Goal: Task Accomplishment & Management: Use online tool/utility

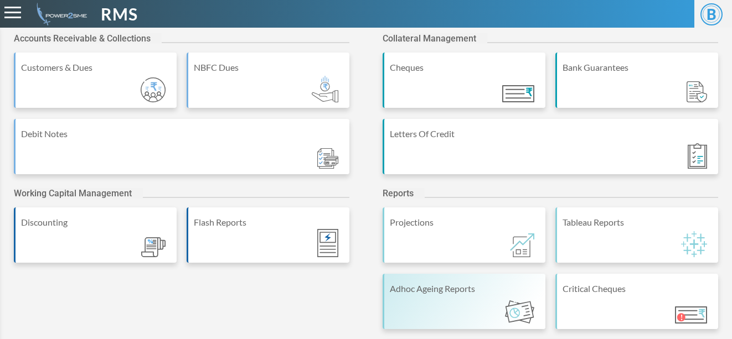
click at [404, 301] on div "Adhoc Ageing Reports" at bounding box center [464, 301] width 163 height 55
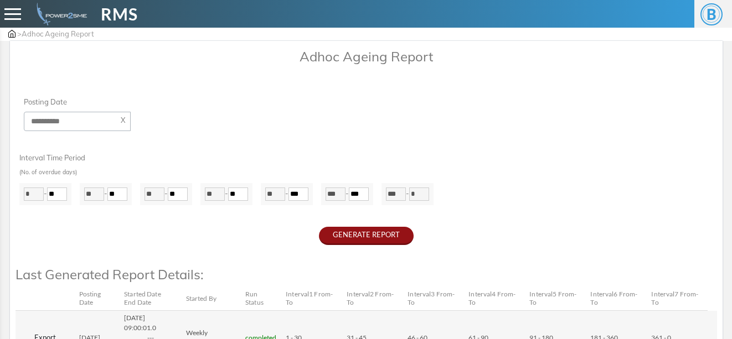
click at [357, 237] on button "GENERATE REPORT" at bounding box center [366, 236] width 95 height 18
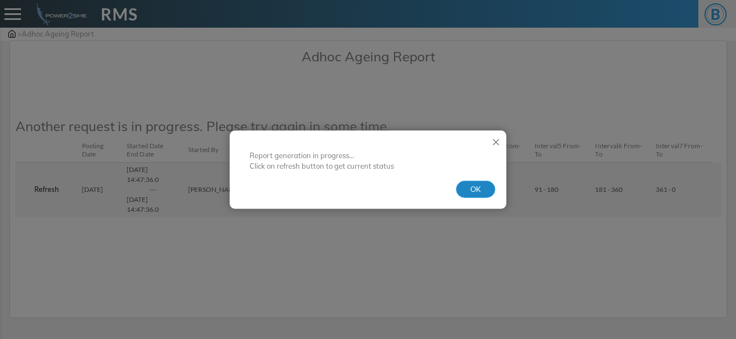
click at [483, 191] on button "OK" at bounding box center [475, 189] width 39 height 18
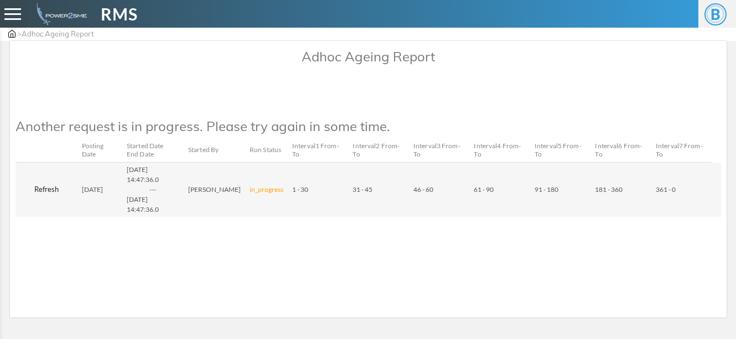
click at [48, 188] on button "Refresh" at bounding box center [46, 190] width 53 height 18
click at [52, 191] on button "Refresh" at bounding box center [46, 190] width 53 height 18
click at [46, 188] on button "Refresh" at bounding box center [46, 190] width 53 height 18
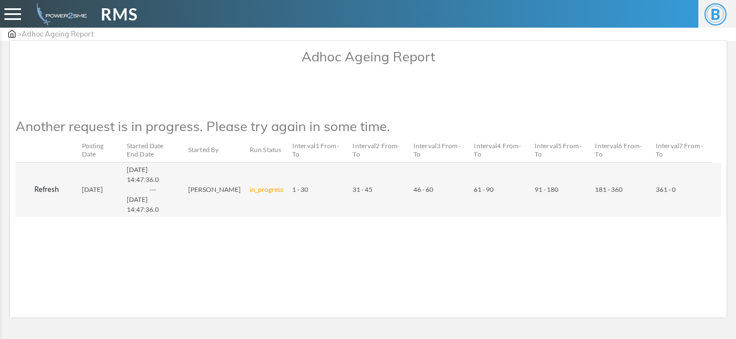
click at [41, 186] on button "Refresh" at bounding box center [46, 190] width 53 height 18
click at [39, 187] on button "Refresh" at bounding box center [46, 190] width 53 height 18
click at [536, 96] on div "Adhoc Ageing Report" at bounding box center [369, 72] width 706 height 50
click at [40, 189] on button "Refresh" at bounding box center [46, 190] width 53 height 18
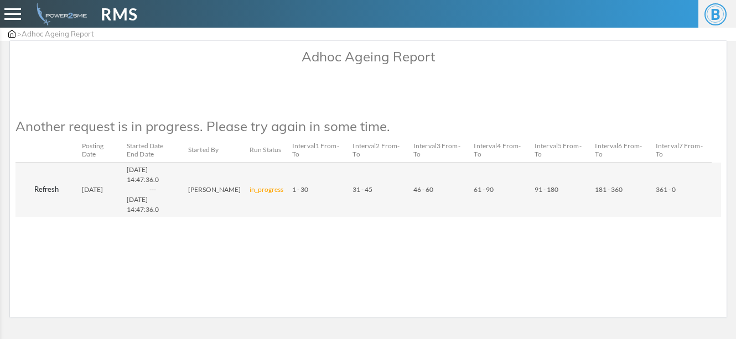
click at [53, 192] on button "Refresh" at bounding box center [46, 190] width 53 height 18
click at [44, 190] on button "Refresh" at bounding box center [46, 190] width 53 height 18
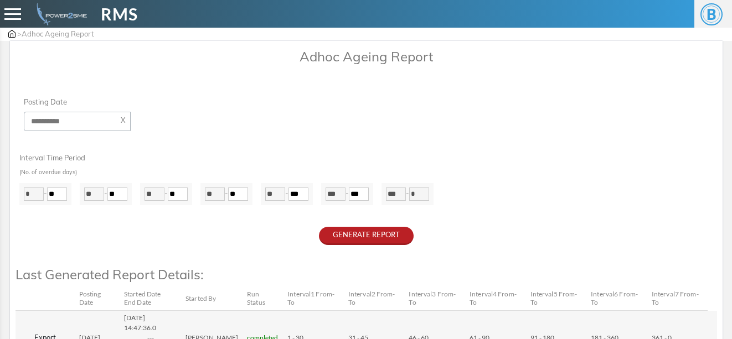
scroll to position [76, 0]
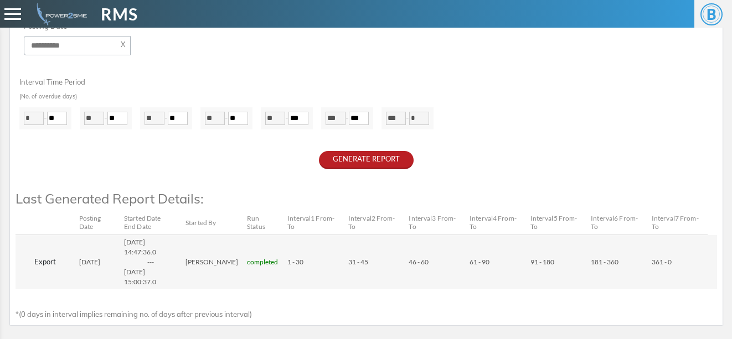
click at [46, 265] on button "Export" at bounding box center [45, 263] width 50 height 18
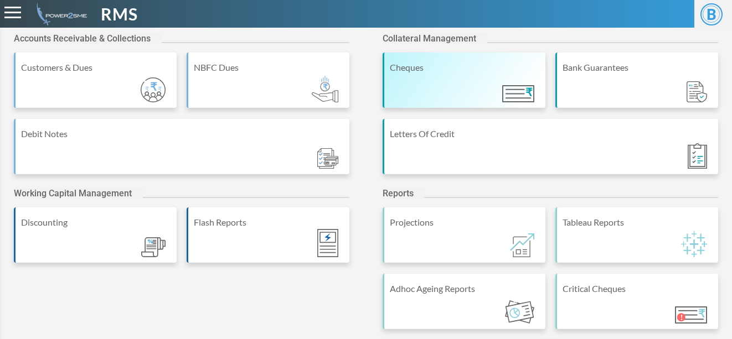
click at [474, 72] on div "Cheques" at bounding box center [465, 67] width 150 height 13
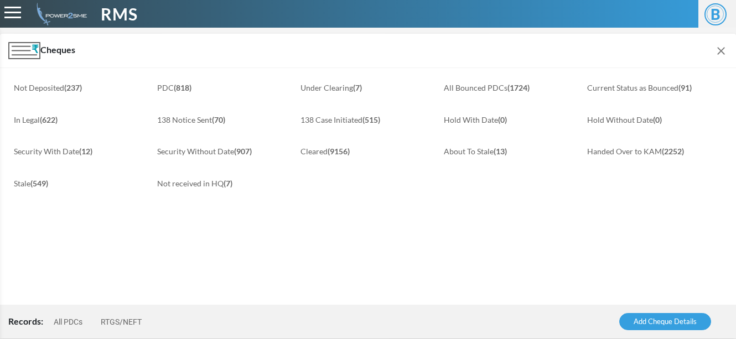
click at [73, 326] on link "All PDCs" at bounding box center [68, 322] width 29 height 9
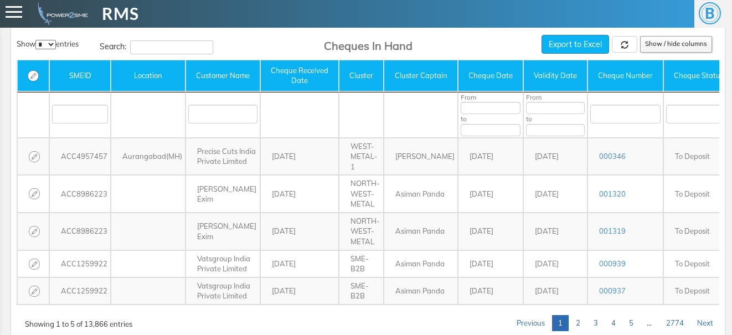
click at [165, 49] on input "Search:" at bounding box center [171, 47] width 83 height 14
click at [50, 44] on select "* ** ** ***" at bounding box center [45, 44] width 20 height 9
select select "**"
click at [37, 40] on select "* ** ** ***" at bounding box center [45, 44] width 20 height 9
click at [161, 49] on input "Search:" at bounding box center [171, 47] width 83 height 14
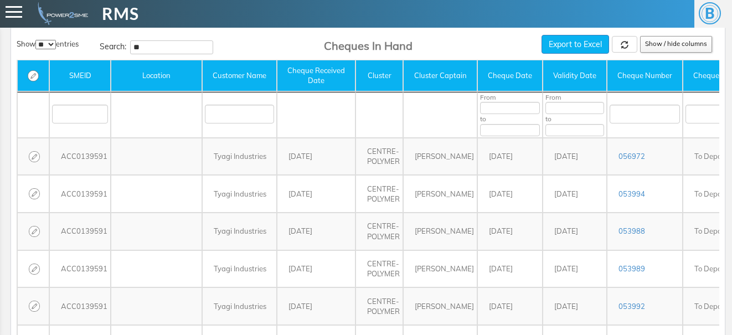
type input "*"
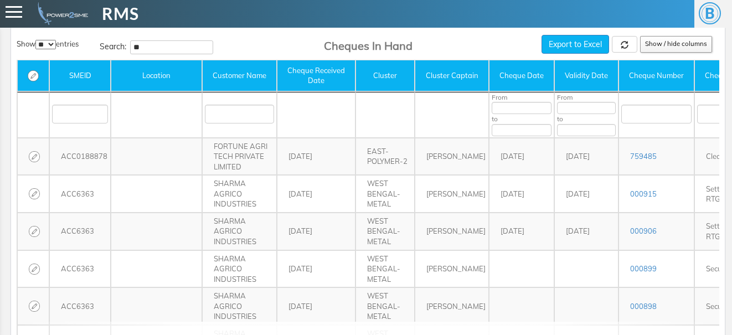
type input "*"
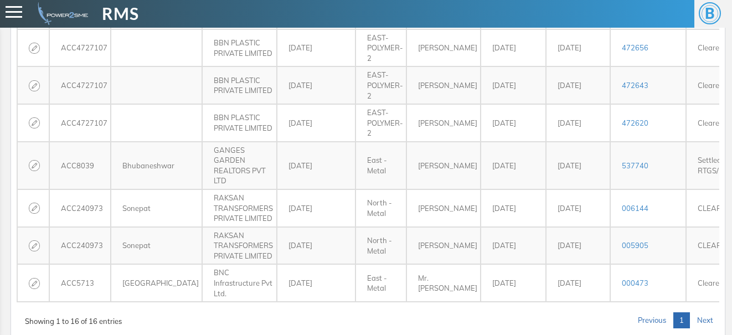
scroll to position [460, 0]
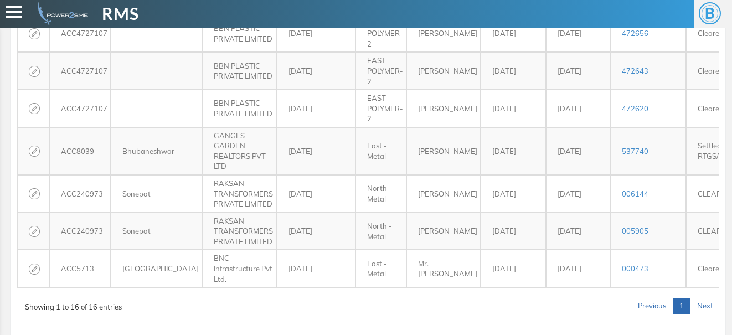
click at [710, 298] on link "Next" at bounding box center [705, 306] width 28 height 16
click at [708, 298] on link "Next" at bounding box center [705, 306] width 28 height 16
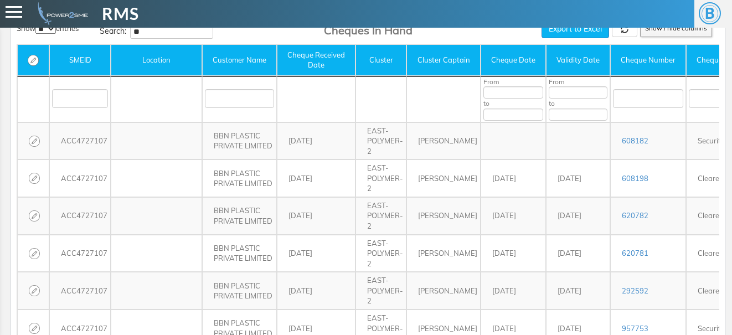
scroll to position [0, 0]
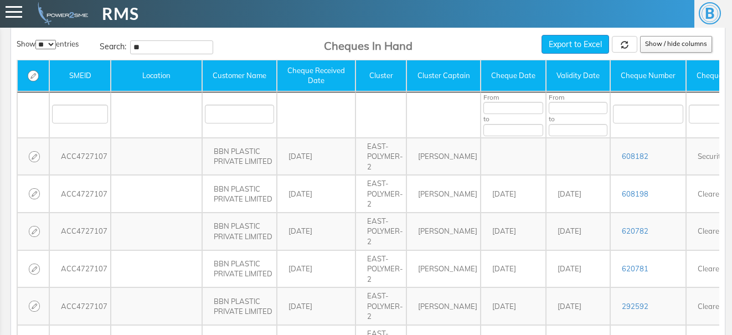
click at [162, 45] on input "**" at bounding box center [171, 47] width 83 height 14
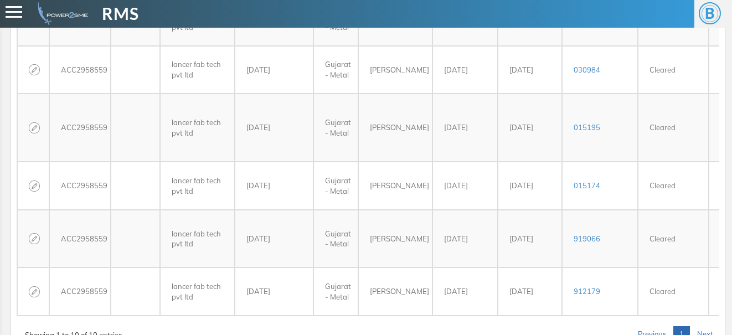
scroll to position [351, 0]
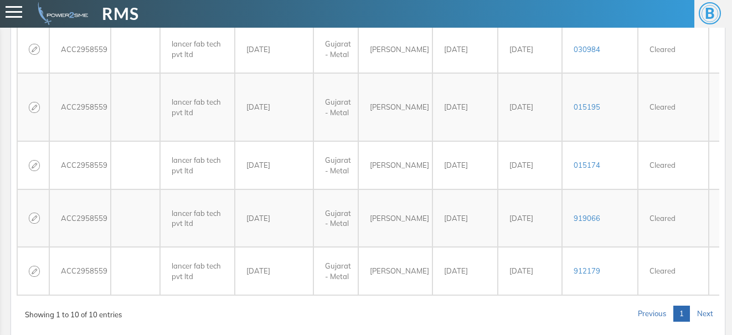
type input "***"
click at [708, 306] on link "Next" at bounding box center [705, 314] width 28 height 16
